Goal: Find specific page/section: Find specific page/section

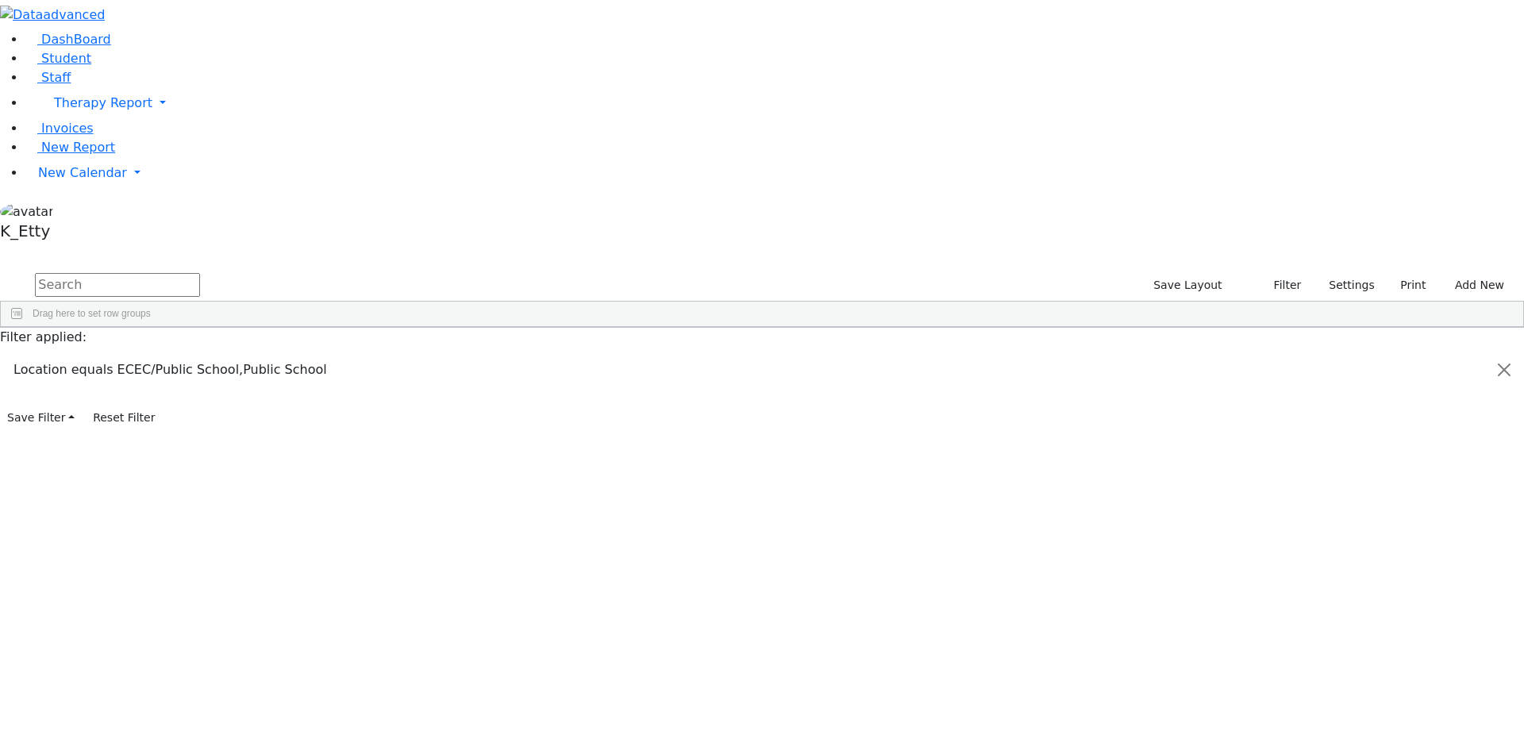
click at [200, 273] on input "text" at bounding box center [117, 285] width 165 height 24
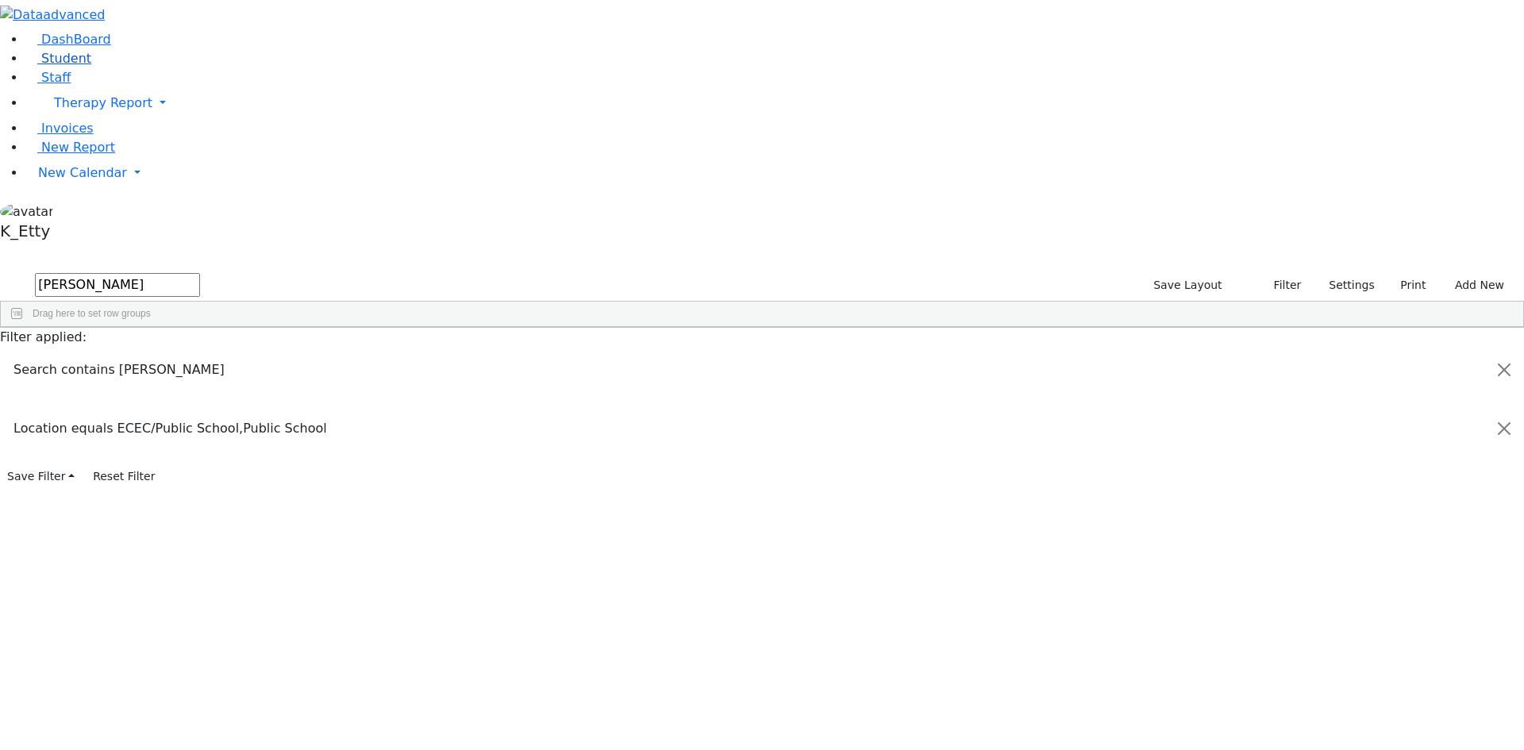
type input "[PERSON_NAME]"
click at [91, 66] on link "Student" at bounding box center [58, 58] width 66 height 15
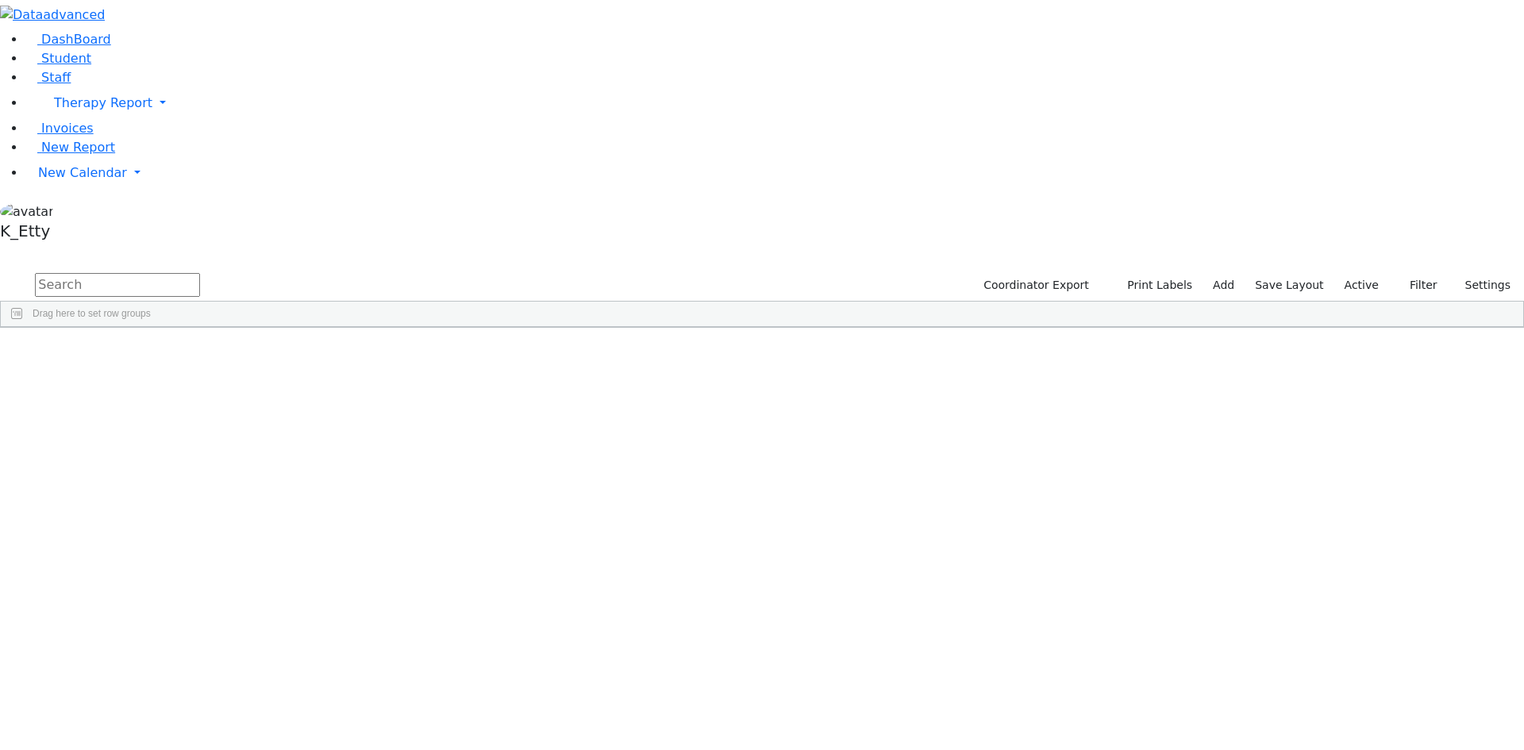
click at [200, 273] on input "text" at bounding box center [117, 285] width 165 height 24
type input "[PERSON_NAME]"
